Goal: Information Seeking & Learning: Learn about a topic

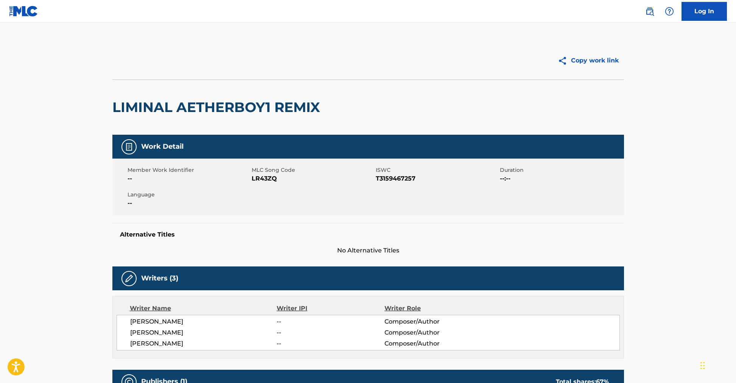
drag, startPoint x: 197, startPoint y: 322, endPoint x: 119, endPoint y: 324, distance: 77.6
click at [119, 324] on div "[PERSON_NAME] -- Composer/Author [PERSON_NAME] -- Composer/Author [PERSON_NAME]…" at bounding box center [369, 333] width 504 height 36
copy span "[PERSON_NAME]"
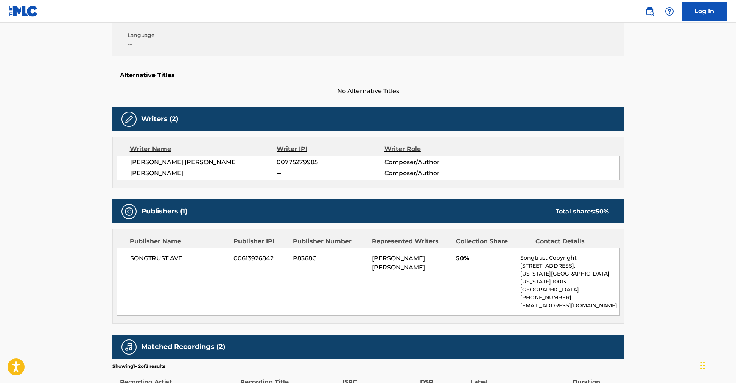
scroll to position [166, 0]
